Goal: Task Accomplishment & Management: Use online tool/utility

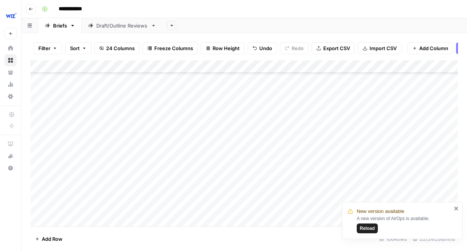
scroll to position [1934, 0]
click at [368, 228] on span "Reload" at bounding box center [367, 228] width 15 height 7
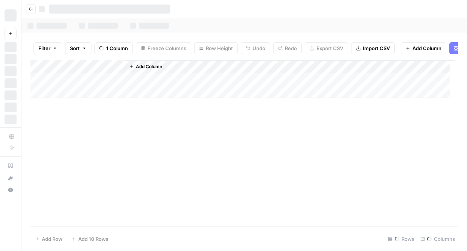
click at [368, 229] on footer "Add Row Add 10 Rows Rows Columns" at bounding box center [245, 238] width 428 height 24
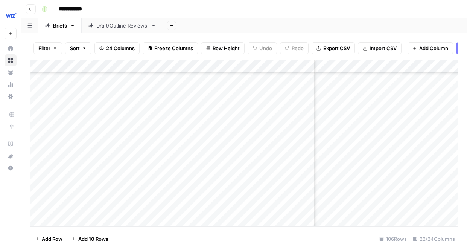
scroll to position [1934, 137]
click at [422, 206] on div "Add Column" at bounding box center [245, 143] width 428 height 166
click at [310, 198] on div "Add Column" at bounding box center [245, 143] width 428 height 166
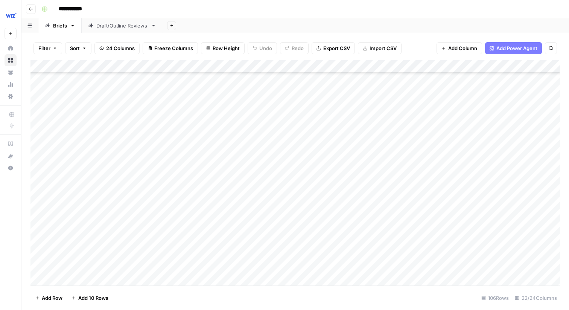
scroll to position [1875, 0]
click at [121, 250] on div "Add Column" at bounding box center [296, 172] width 530 height 225
click at [39, 250] on div "Add Column" at bounding box center [296, 172] width 530 height 225
click at [52, 250] on span "Delete 1 Row" at bounding box center [50, 298] width 30 height 8
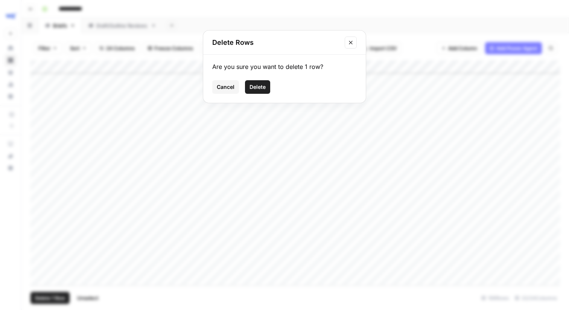
click at [255, 91] on button "Delete" at bounding box center [257, 87] width 25 height 14
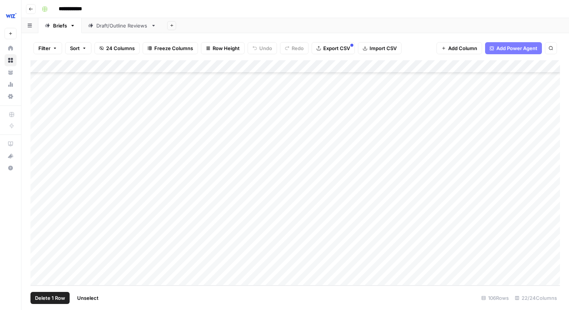
scroll to position [1856, 0]
click at [84, 250] on div "Add Column" at bounding box center [296, 172] width 530 height 225
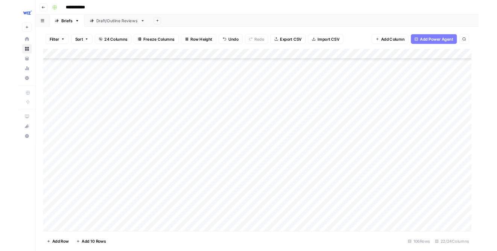
scroll to position [1875, 0]
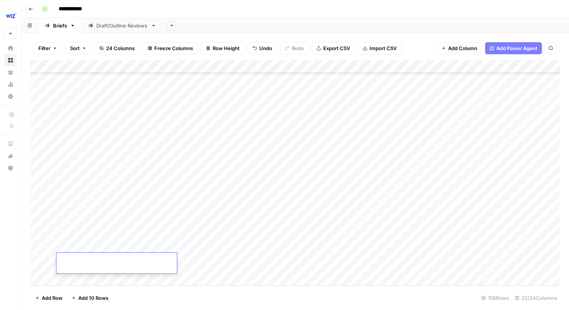
type textarea "**********"
click at [185, 250] on div "Add Column" at bounding box center [296, 172] width 530 height 225
click at [166, 250] on div "Add Column" at bounding box center [296, 172] width 530 height 225
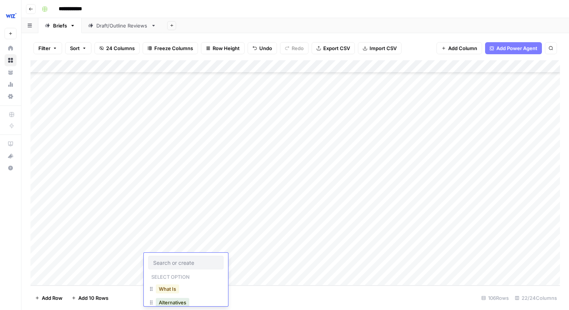
click at [172, 250] on button "What Is" at bounding box center [167, 288] width 23 height 9
click at [256, 250] on div "Add Column" at bounding box center [296, 172] width 530 height 225
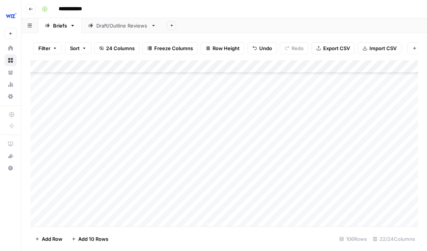
scroll to position [1934, 0]
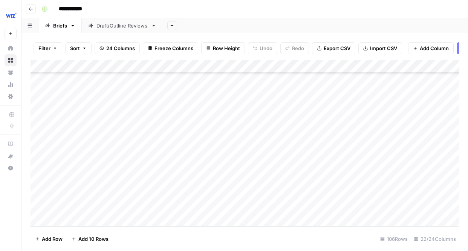
scroll to position [1934, 0]
click at [307, 200] on div "Add Column" at bounding box center [245, 143] width 428 height 166
